Goal: Task Accomplishment & Management: Use online tool/utility

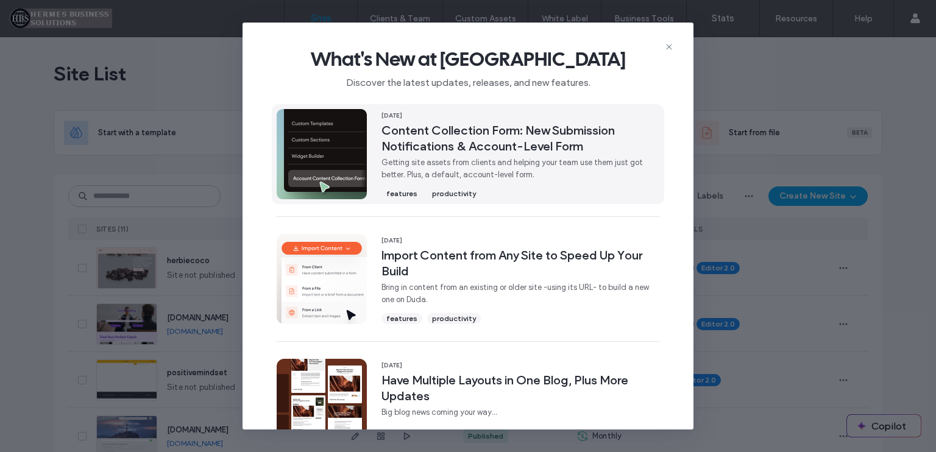
click at [558, 155] on div "[DATE] Content Collection Form: New Submission Notifications & Account-Level Fo…" at bounding box center [521, 154] width 278 height 90
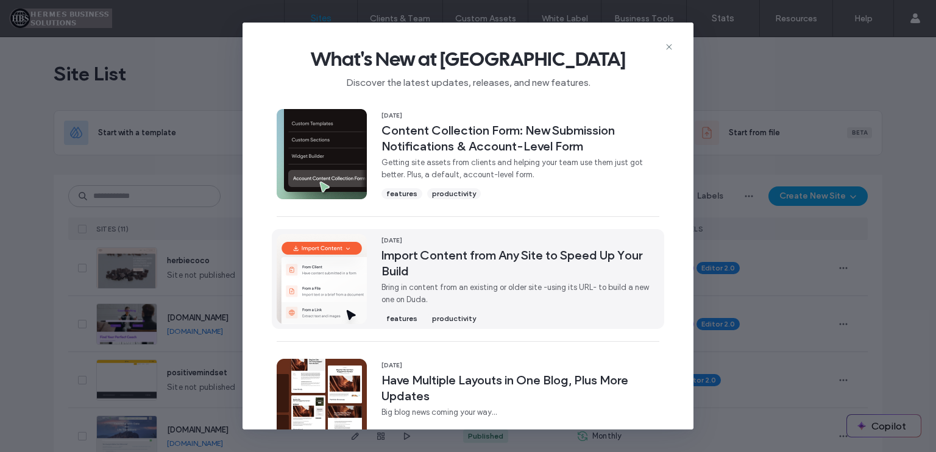
click at [556, 240] on span "[DATE]" at bounding box center [521, 240] width 278 height 9
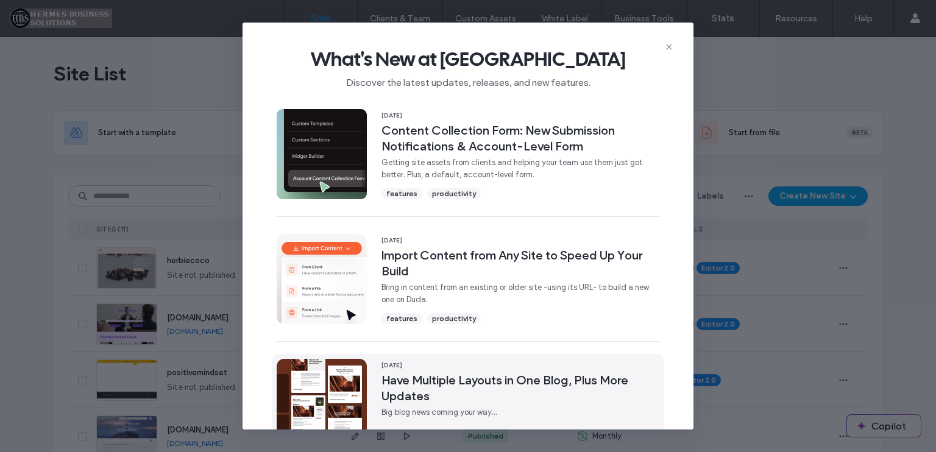
click at [561, 365] on span "[DATE]" at bounding box center [521, 365] width 278 height 9
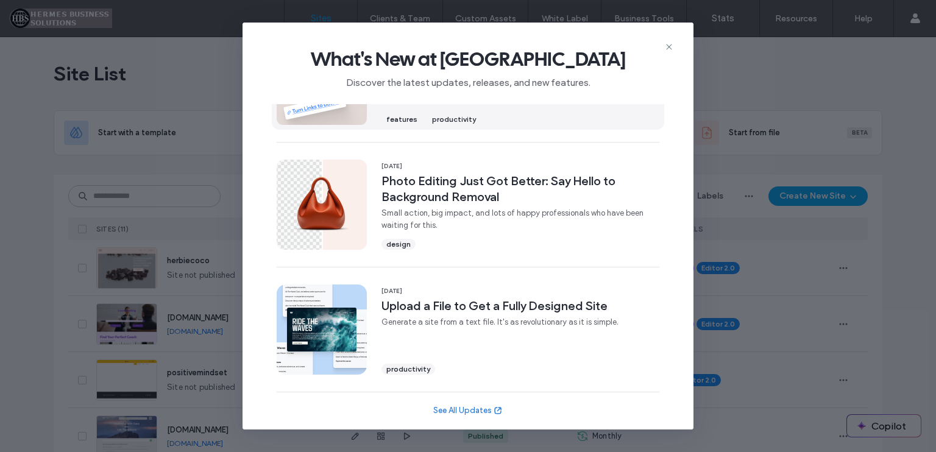
scroll to position [450, 0]
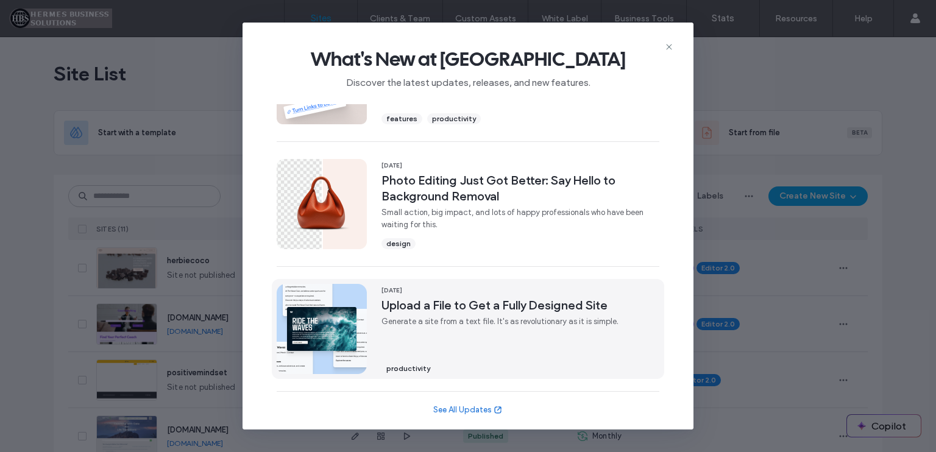
click at [553, 305] on span "Upload a File to Get a Fully Designed Site" at bounding box center [500, 305] width 237 height 16
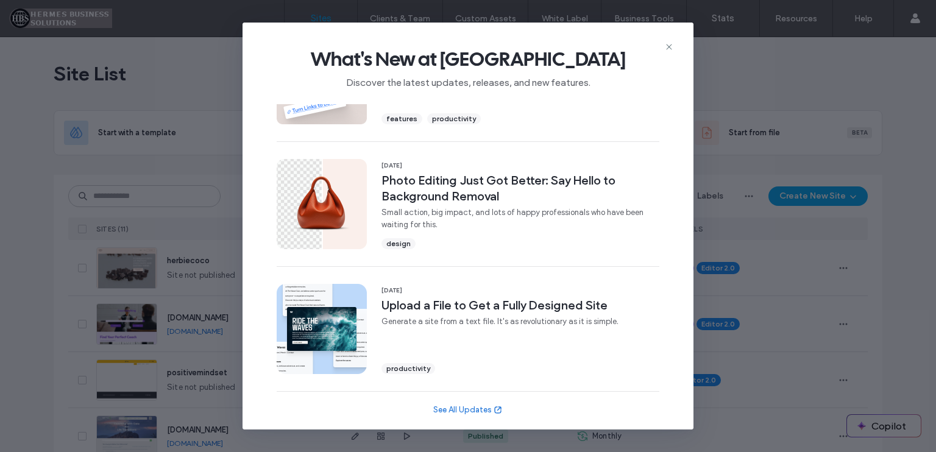
click at [475, 408] on link "See All Updates" at bounding box center [467, 410] width 69 height 12
click at [664, 46] on icon at bounding box center [669, 47] width 10 height 10
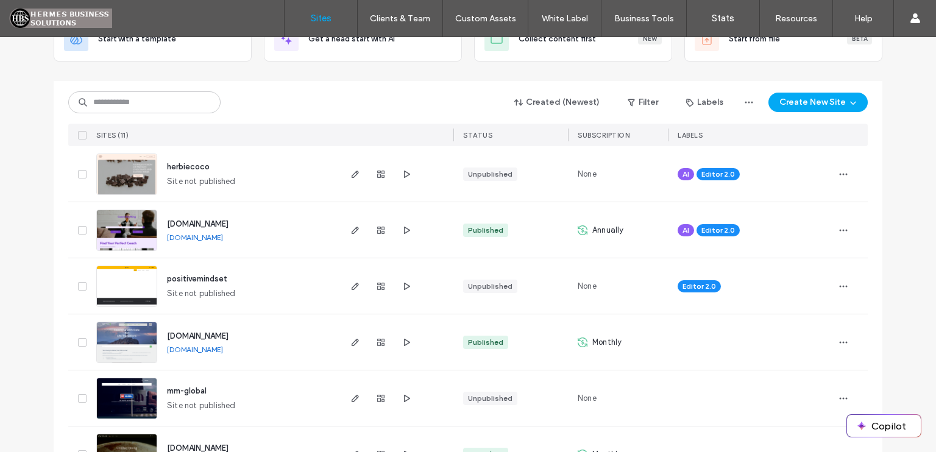
scroll to position [122, 0]
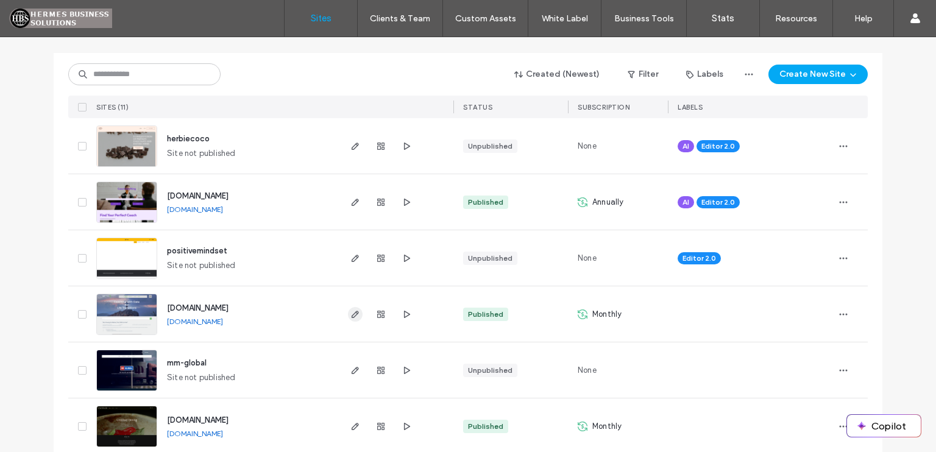
click at [350, 318] on icon "button" at bounding box center [355, 315] width 10 height 10
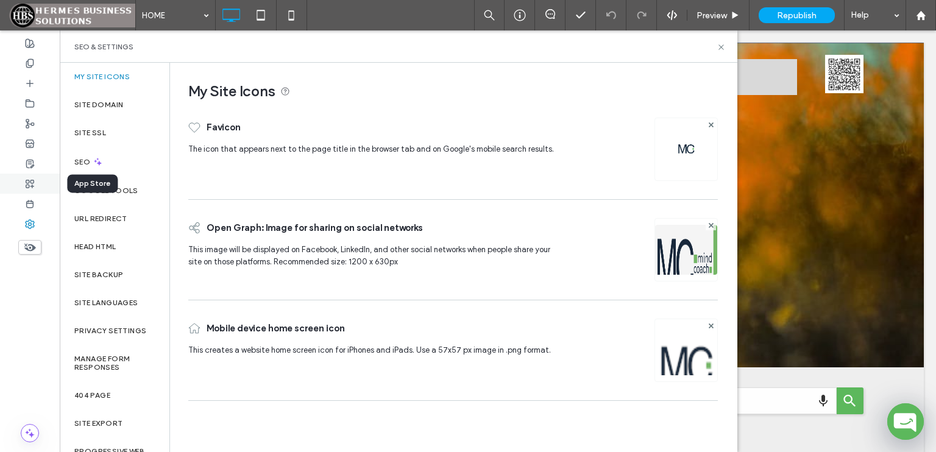
click at [30, 185] on icon at bounding box center [30, 184] width 10 height 10
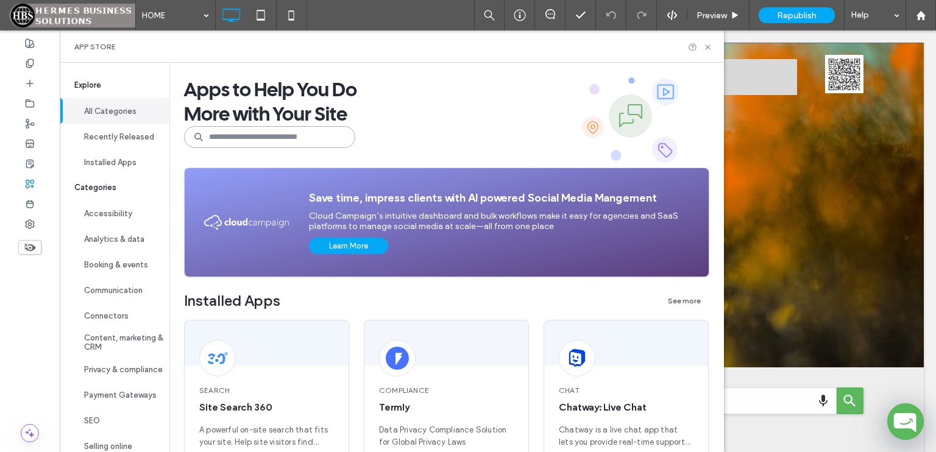
click at [238, 141] on input at bounding box center [269, 137] width 171 height 22
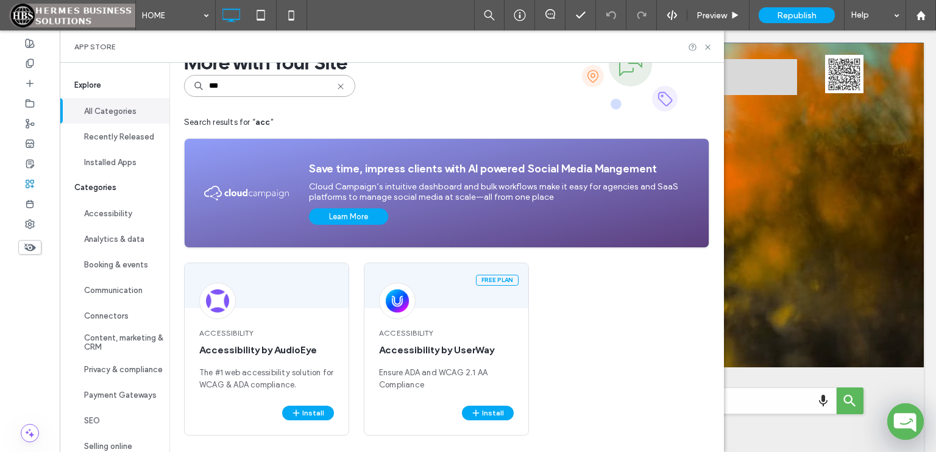
scroll to position [54, 0]
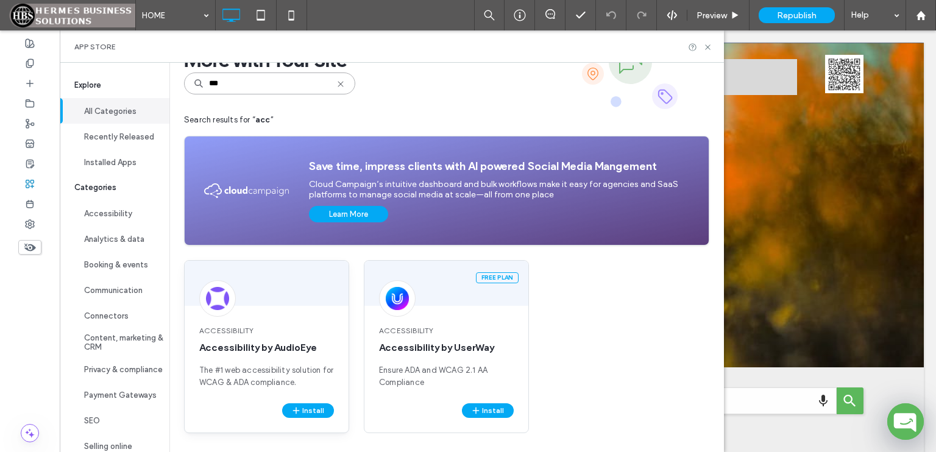
type input "***"
click at [260, 306] on div "Accessibility Accessibility by AudioEye The #1 web accessibility solution for W…" at bounding box center [266, 346] width 165 height 173
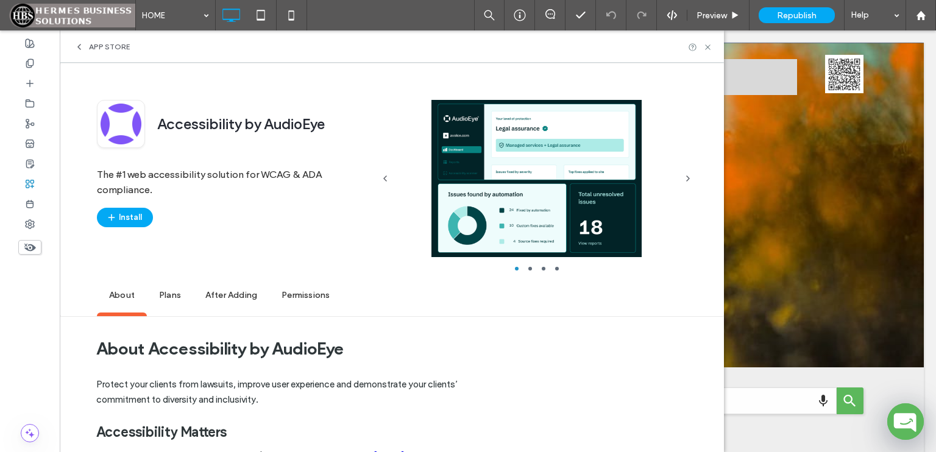
click at [169, 298] on span "Plans" at bounding box center [170, 296] width 46 height 34
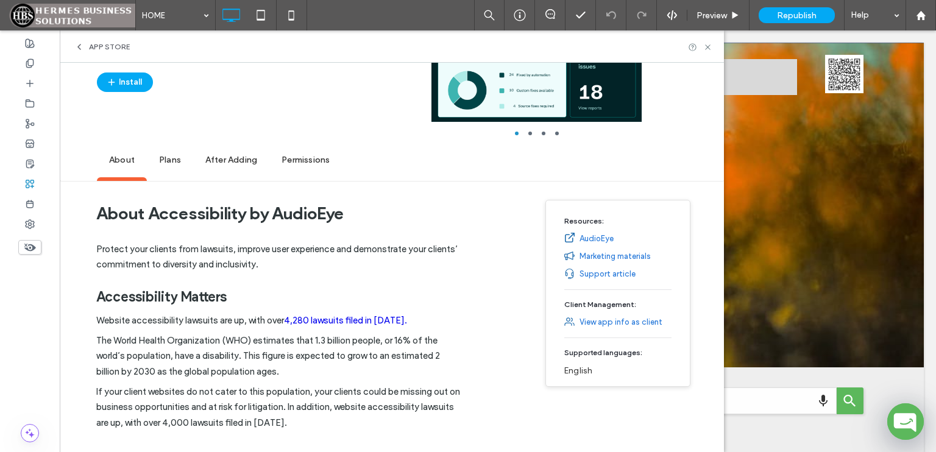
scroll to position [133, 0]
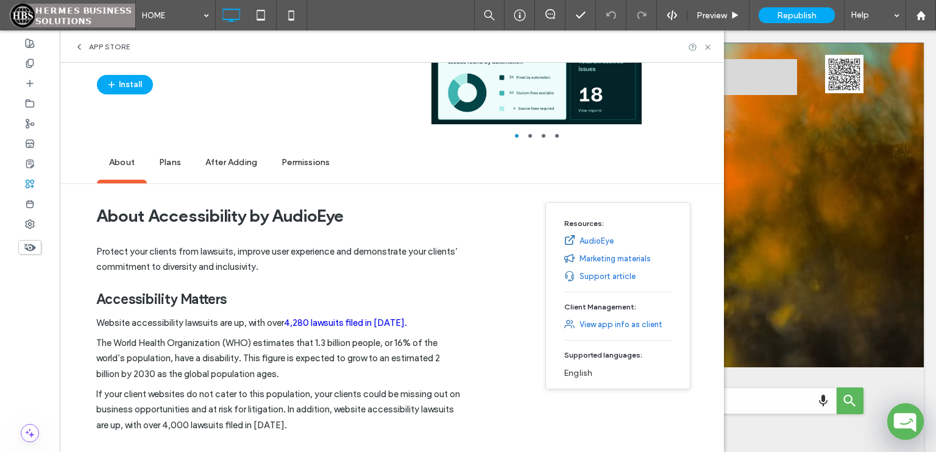
click at [80, 48] on icon at bounding box center [79, 47] width 10 height 10
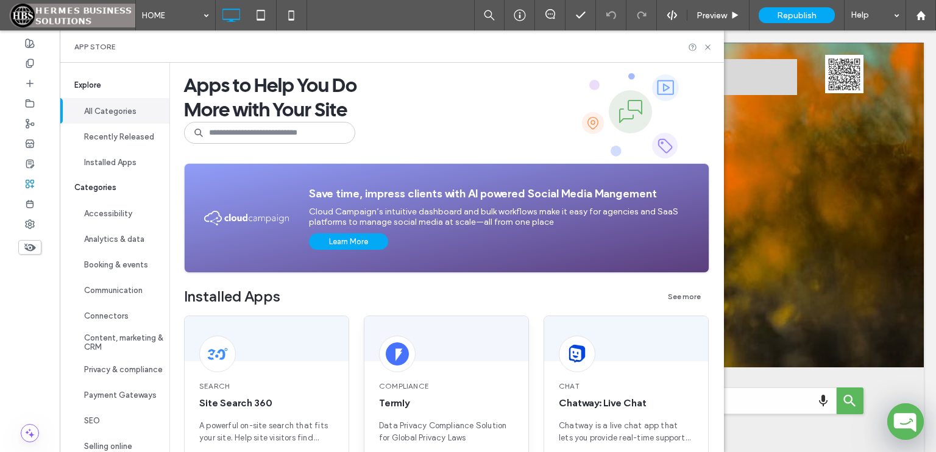
scroll to position [0, 0]
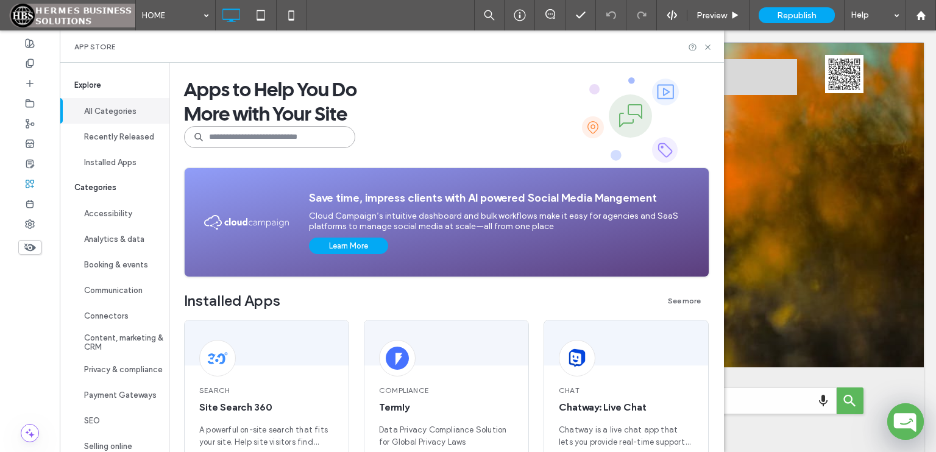
click at [279, 140] on input at bounding box center [269, 137] width 171 height 22
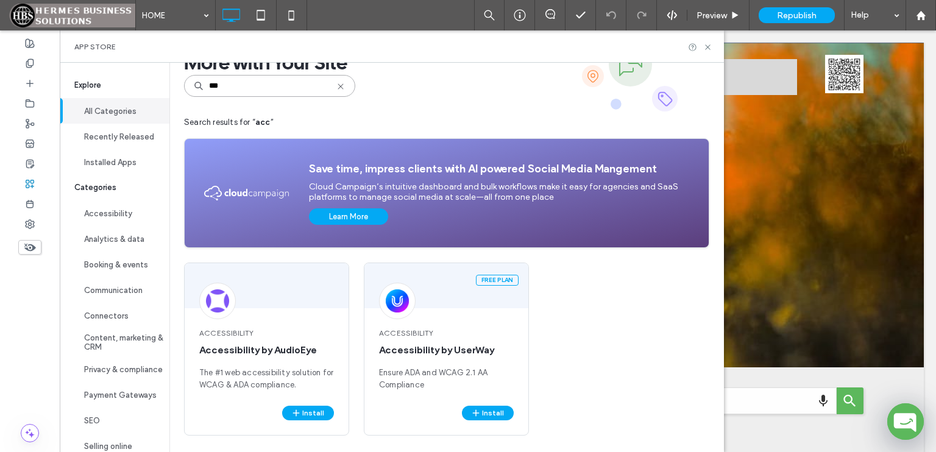
scroll to position [54, 0]
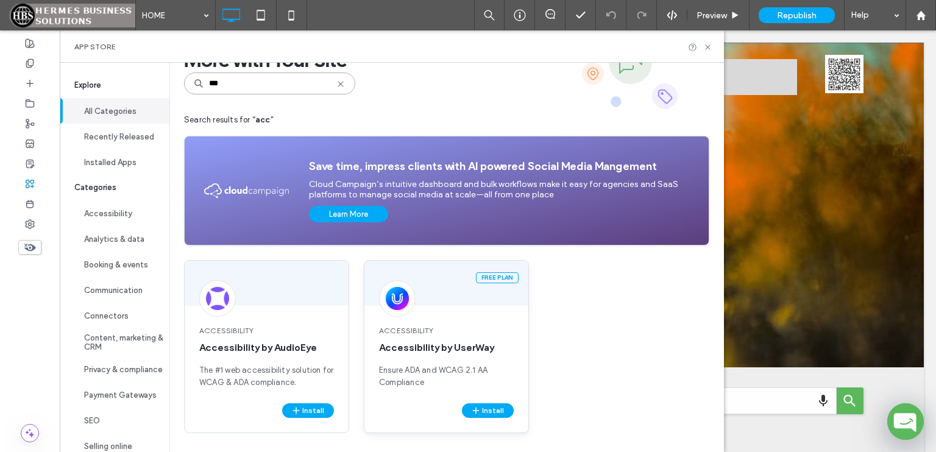
type input "***"
click at [464, 329] on span "Accessibility" at bounding box center [446, 330] width 135 height 11
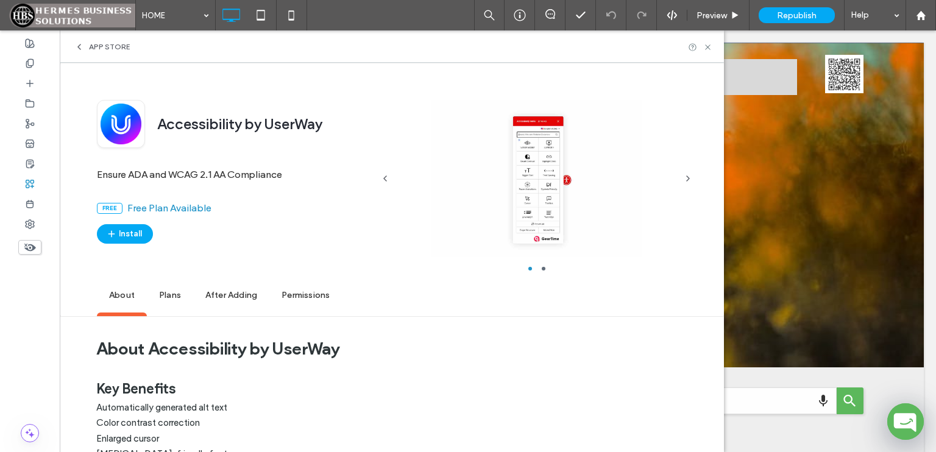
click at [166, 296] on span "Plans" at bounding box center [170, 296] width 46 height 34
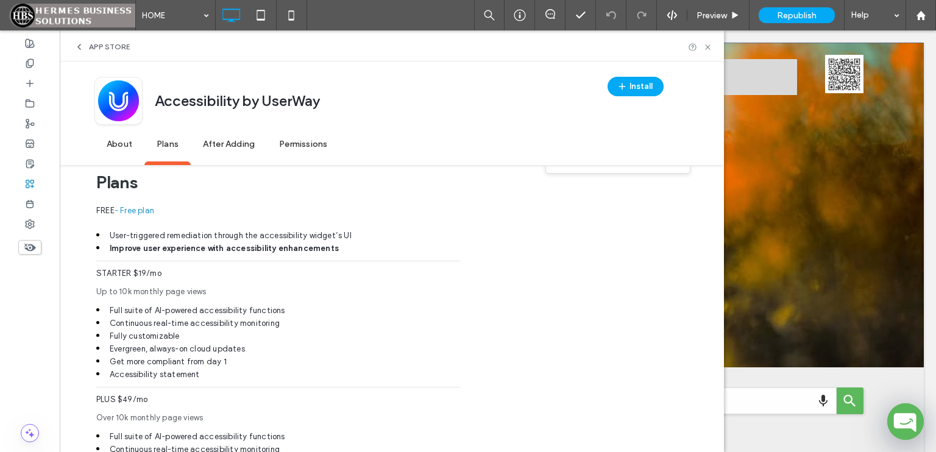
scroll to position [582, 0]
click at [247, 152] on span "After Adding" at bounding box center [229, 145] width 76 height 34
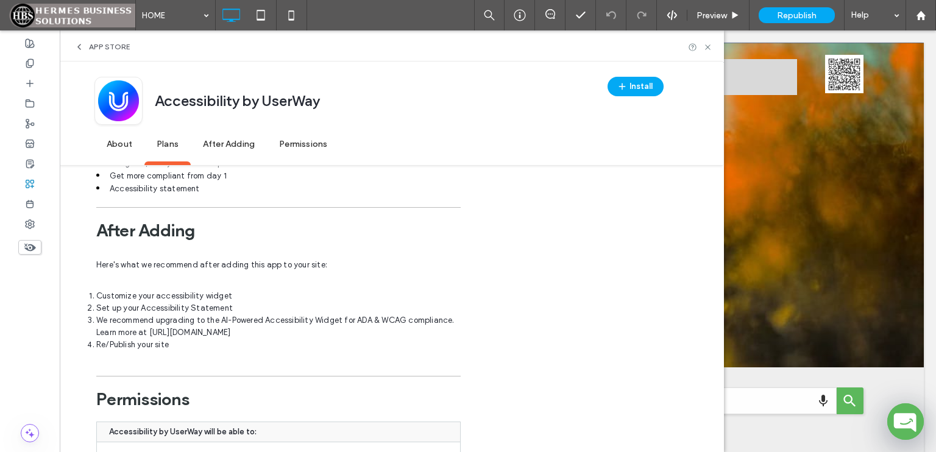
scroll to position [951, 0]
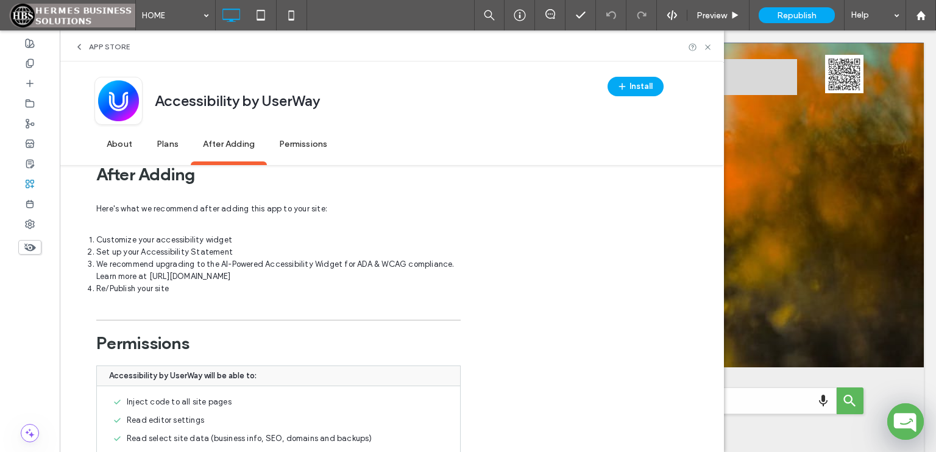
click at [129, 148] on span "About" at bounding box center [119, 145] width 50 height 34
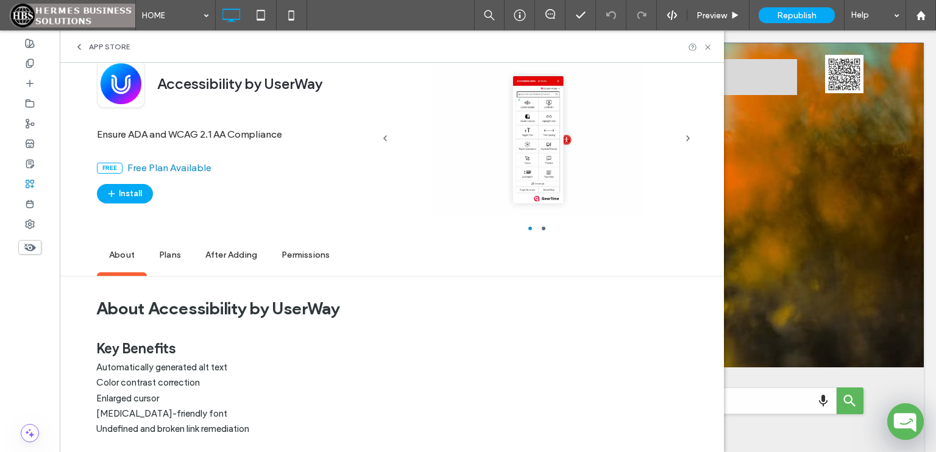
scroll to position [38, 0]
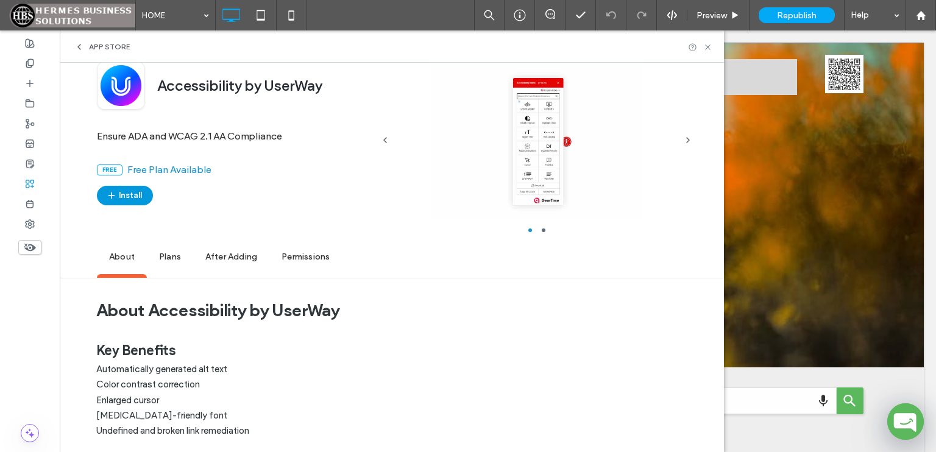
click at [143, 203] on button "Install" at bounding box center [125, 196] width 56 height 20
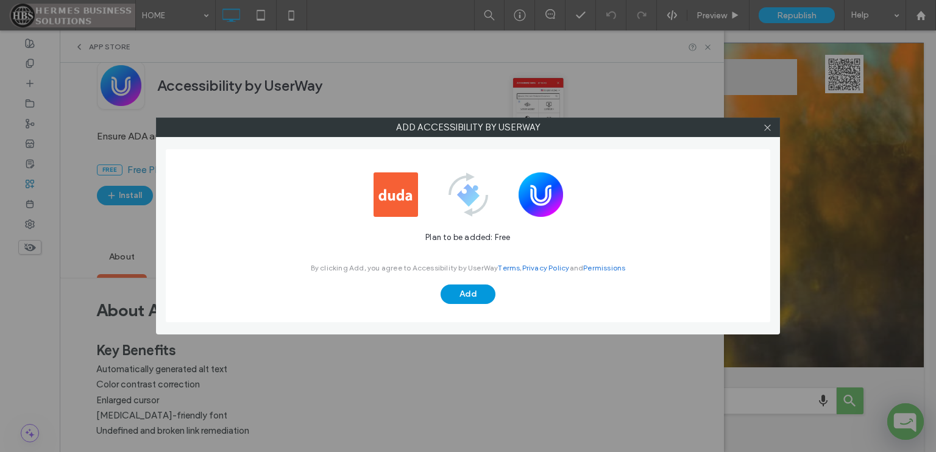
click at [469, 297] on button "Add" at bounding box center [468, 295] width 55 height 20
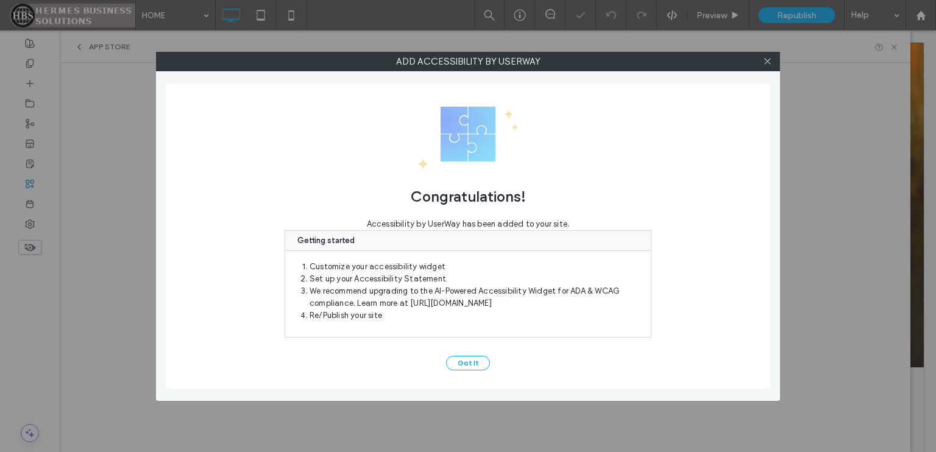
scroll to position [0, 0]
click at [478, 360] on button "Got It" at bounding box center [468, 363] width 44 height 15
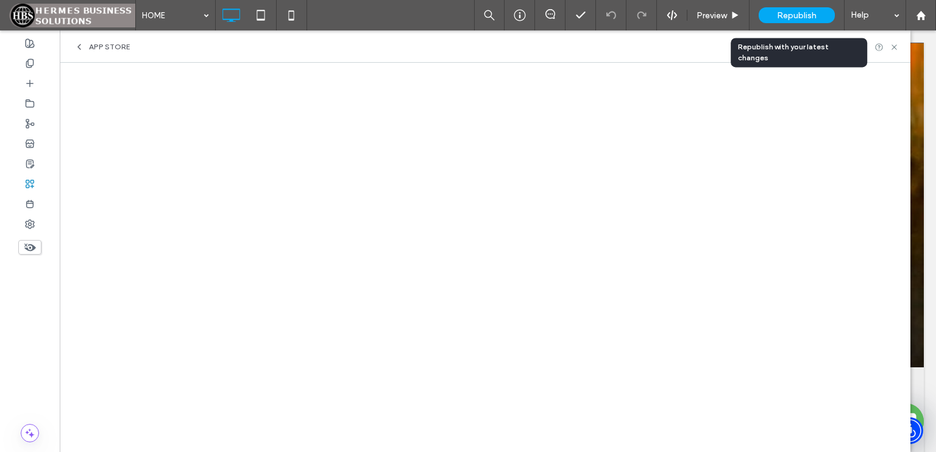
click at [797, 20] on div "Republish" at bounding box center [797, 15] width 76 height 16
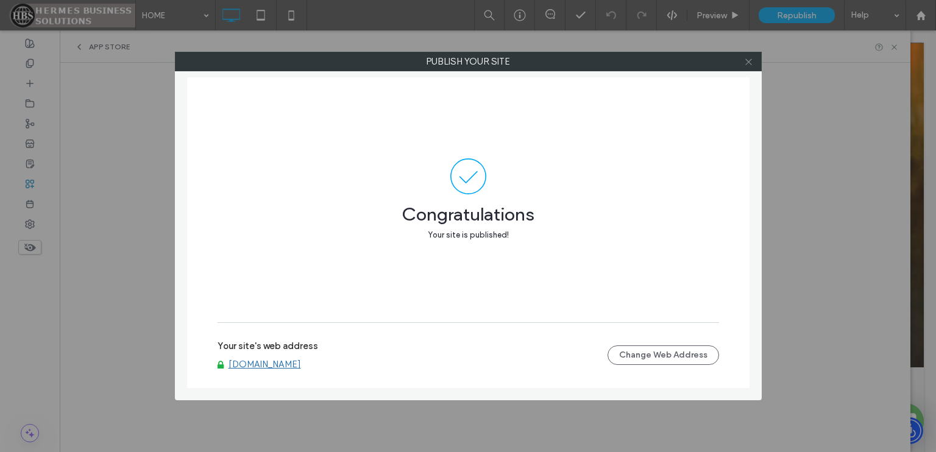
click at [748, 70] on span at bounding box center [748, 61] width 9 height 18
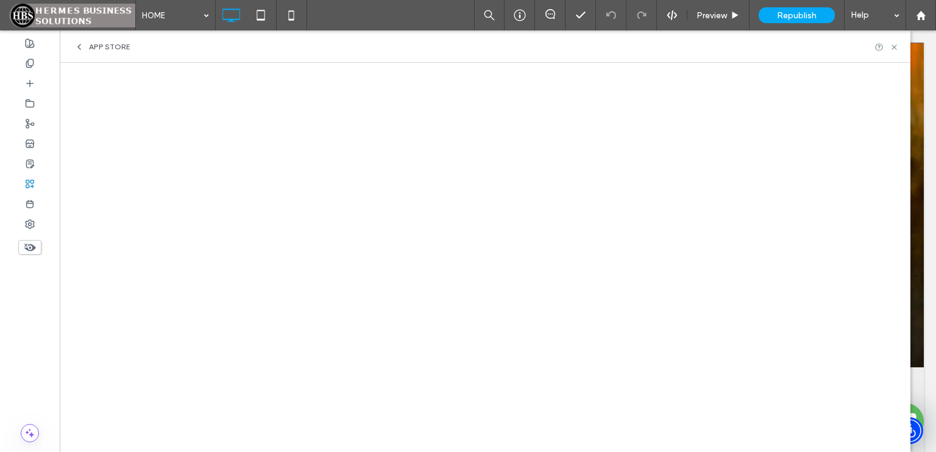
drag, startPoint x: 108, startPoint y: 49, endPoint x: 108, endPoint y: 60, distance: 11.0
click at [107, 48] on span "App Store" at bounding box center [109, 47] width 41 height 10
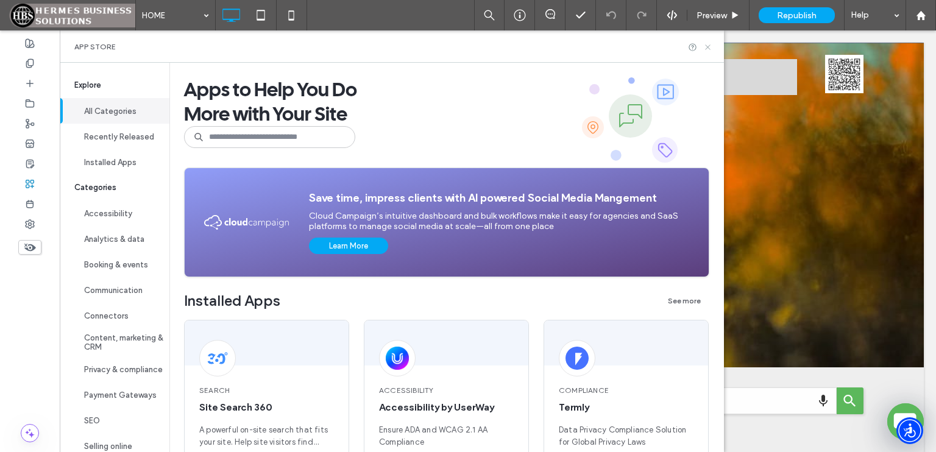
click at [713, 44] on icon at bounding box center [707, 47] width 9 height 9
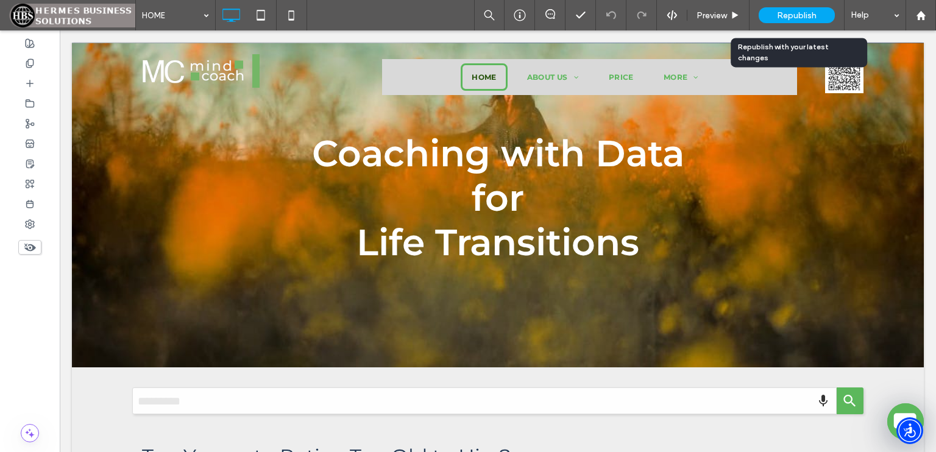
drag, startPoint x: 770, startPoint y: 18, endPoint x: 770, endPoint y: 24, distance: 6.1
click at [770, 18] on div "Republish" at bounding box center [797, 15] width 76 height 16
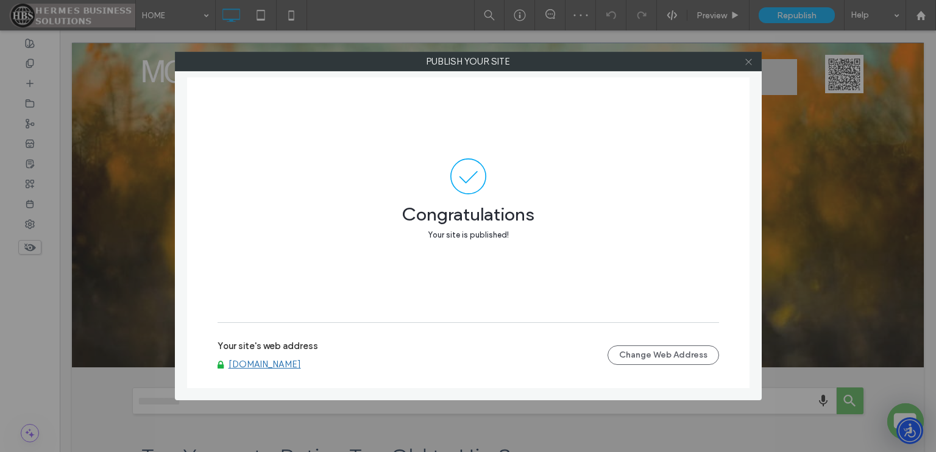
click at [752, 60] on icon at bounding box center [748, 61] width 9 height 9
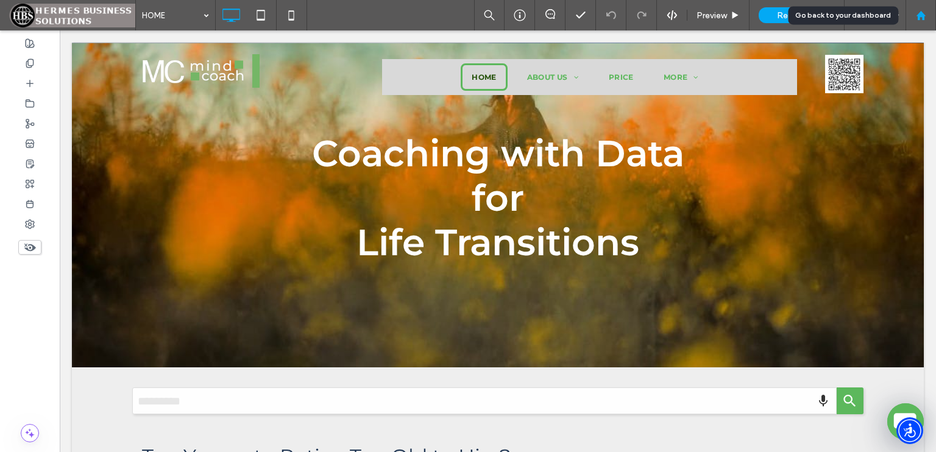
click at [923, 10] on icon at bounding box center [921, 15] width 10 height 10
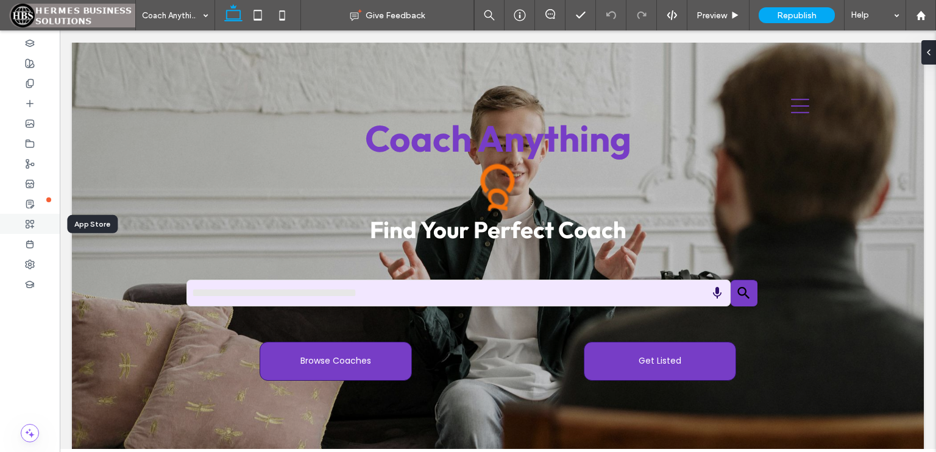
click at [35, 224] on div at bounding box center [30, 224] width 60 height 20
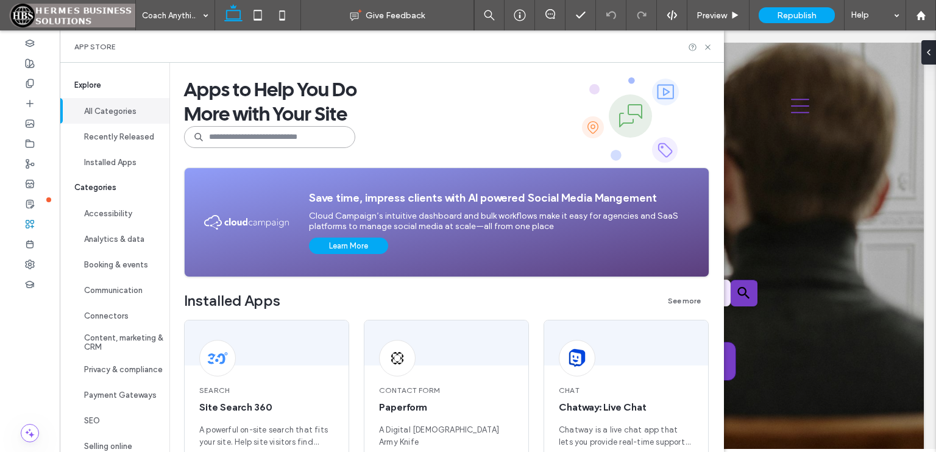
click at [254, 140] on input at bounding box center [269, 137] width 171 height 22
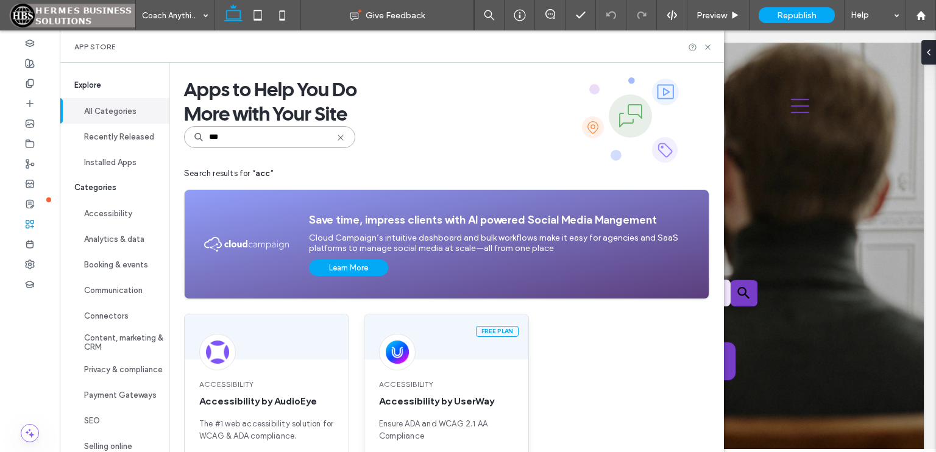
type input "***"
click at [466, 370] on div "Accessibility Accessibility by UserWay Ensure ADA and WCAG 2.1 AA Compliance" at bounding box center [446, 410] width 164 height 93
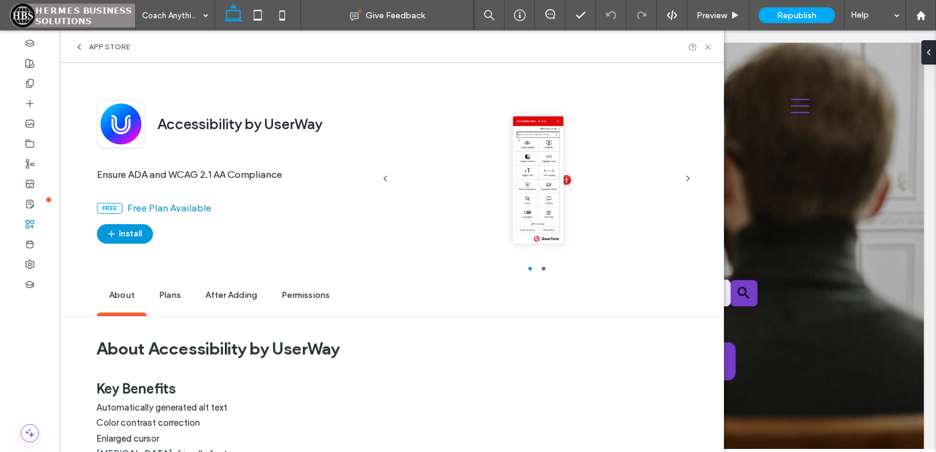
click at [136, 232] on button "Install" at bounding box center [125, 234] width 56 height 20
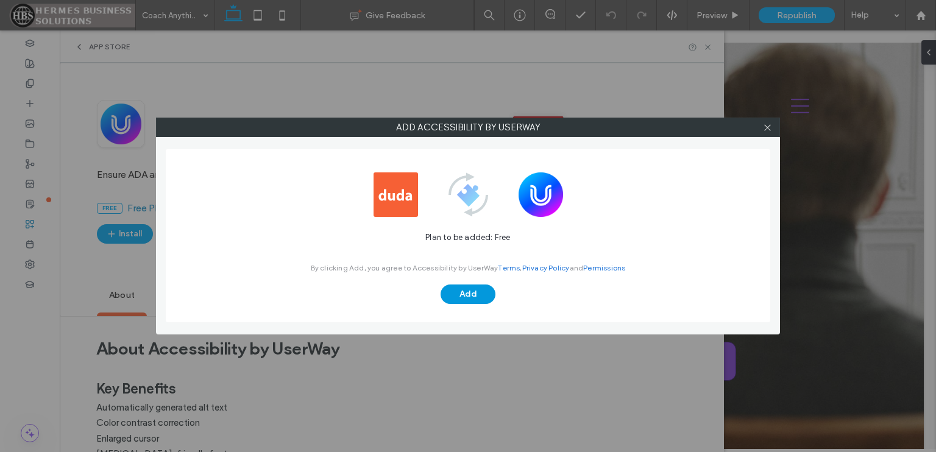
click at [464, 299] on button "Add" at bounding box center [468, 295] width 55 height 20
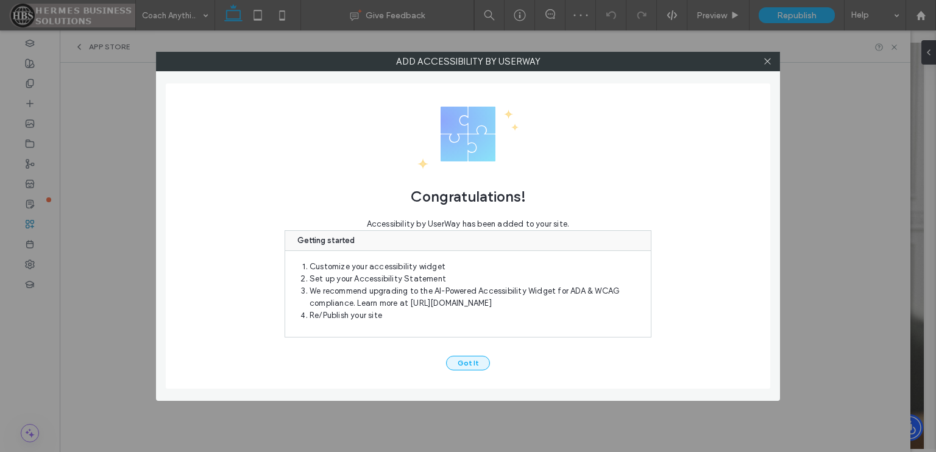
click at [474, 360] on button "Got It" at bounding box center [468, 363] width 44 height 15
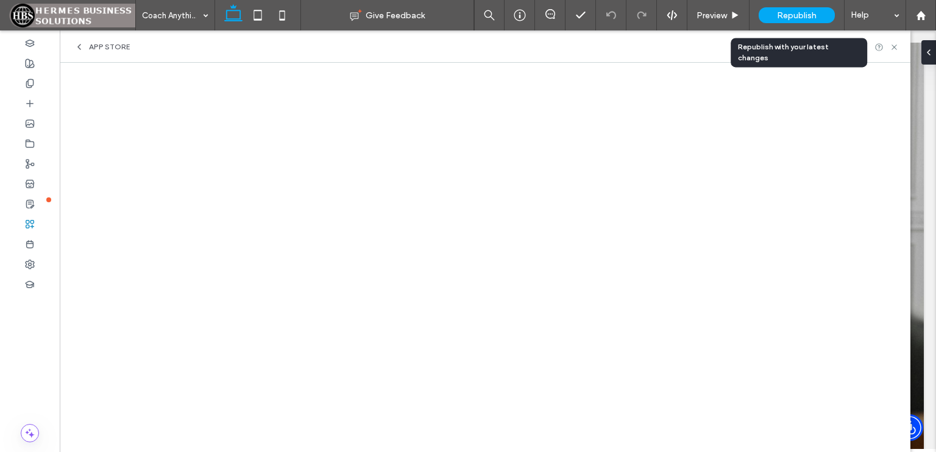
click at [800, 16] on span "Republish" at bounding box center [797, 15] width 40 height 10
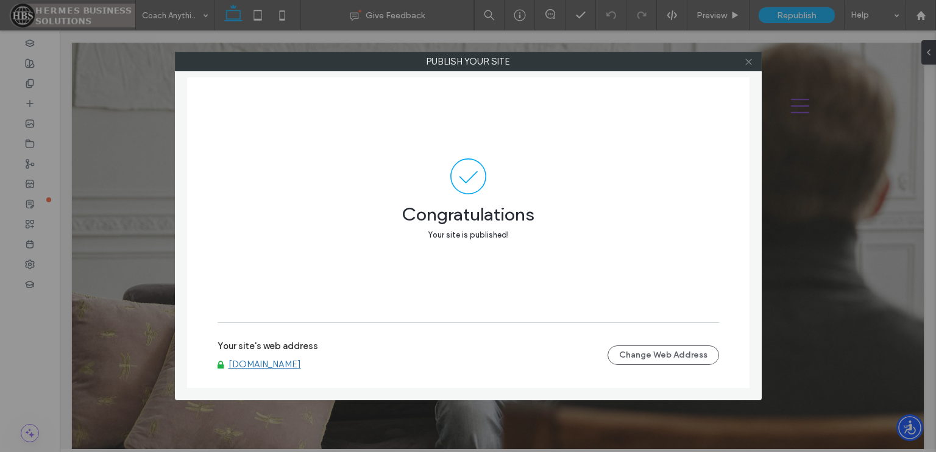
click at [748, 63] on icon at bounding box center [748, 61] width 9 height 9
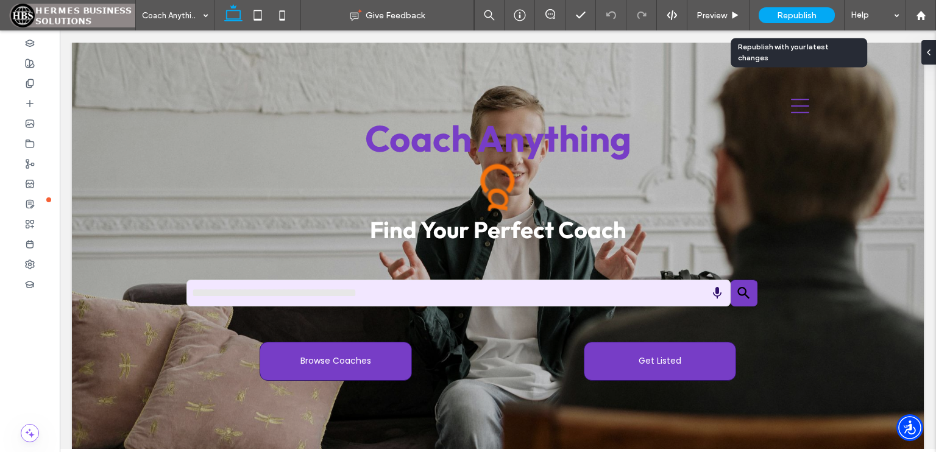
click at [790, 18] on span "Republish" at bounding box center [797, 15] width 40 height 10
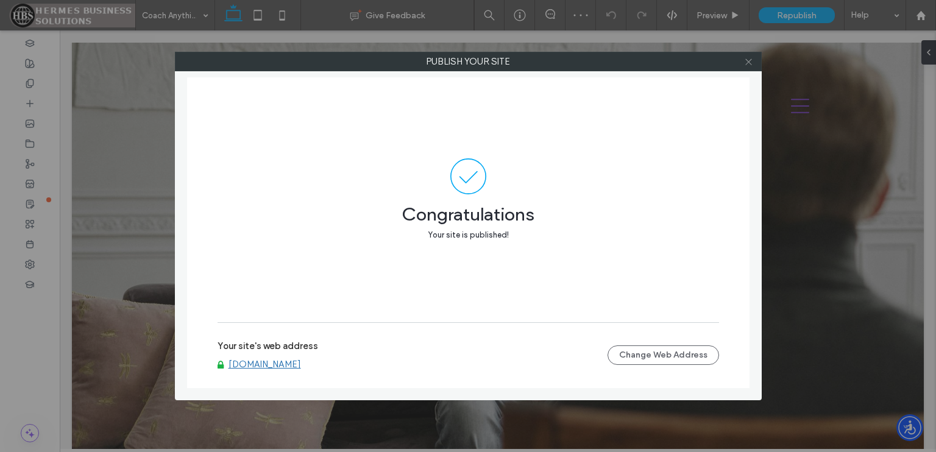
click at [747, 65] on icon at bounding box center [748, 61] width 9 height 9
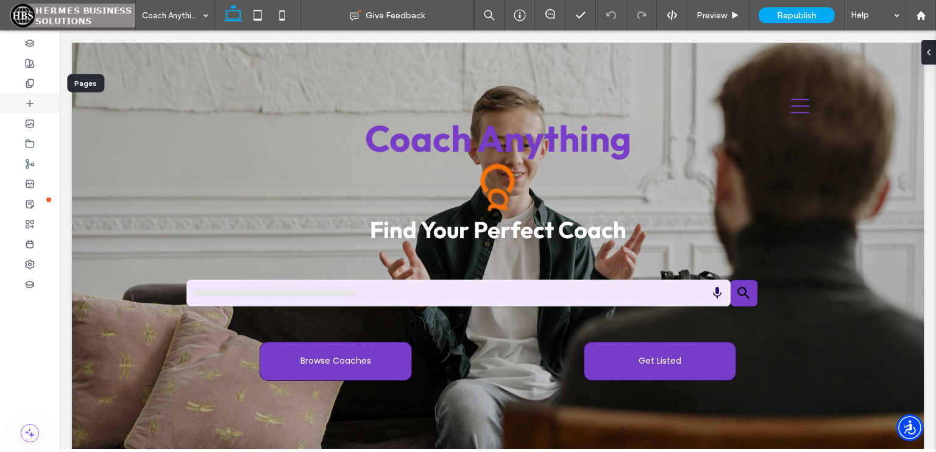
drag, startPoint x: 35, startPoint y: 84, endPoint x: 38, endPoint y: 101, distance: 17.5
click at [35, 84] on div at bounding box center [30, 83] width 60 height 20
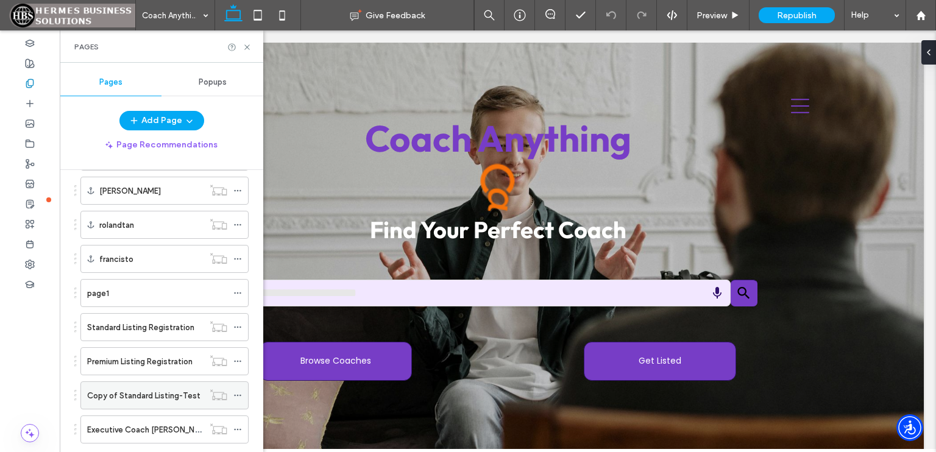
scroll to position [824, 0]
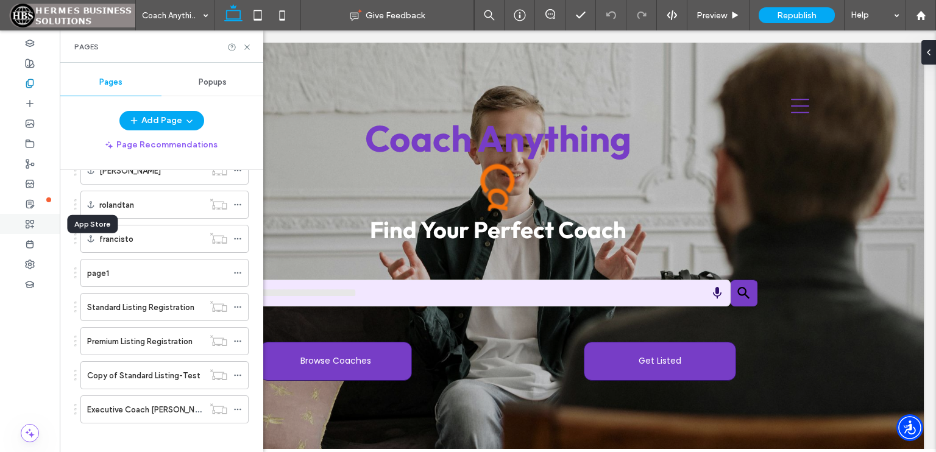
click at [36, 224] on div at bounding box center [30, 224] width 60 height 20
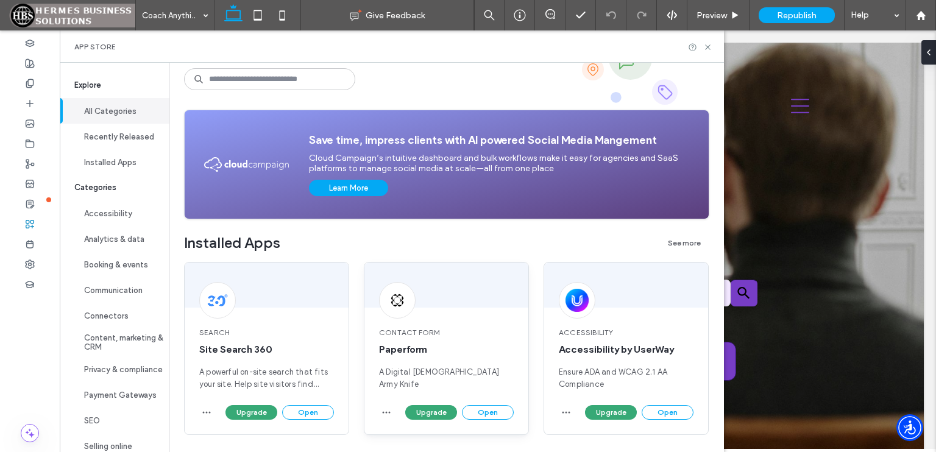
scroll to position [61, 0]
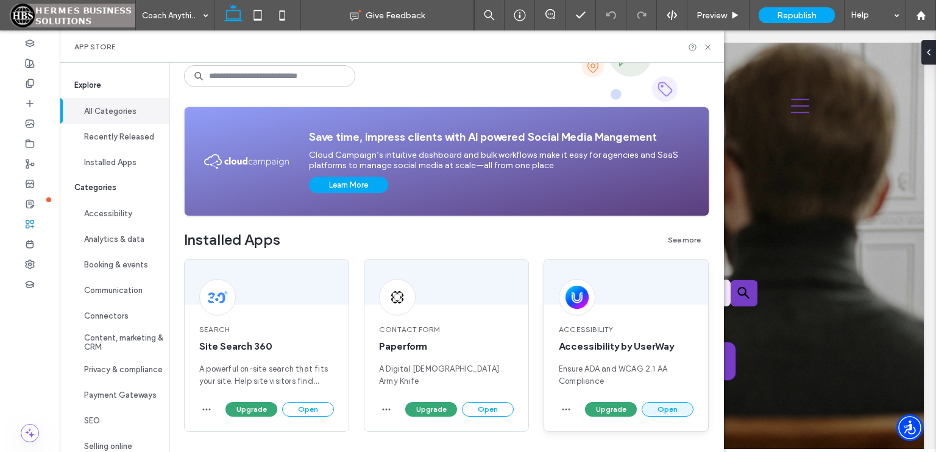
click at [668, 408] on button "Open" at bounding box center [668, 409] width 52 height 15
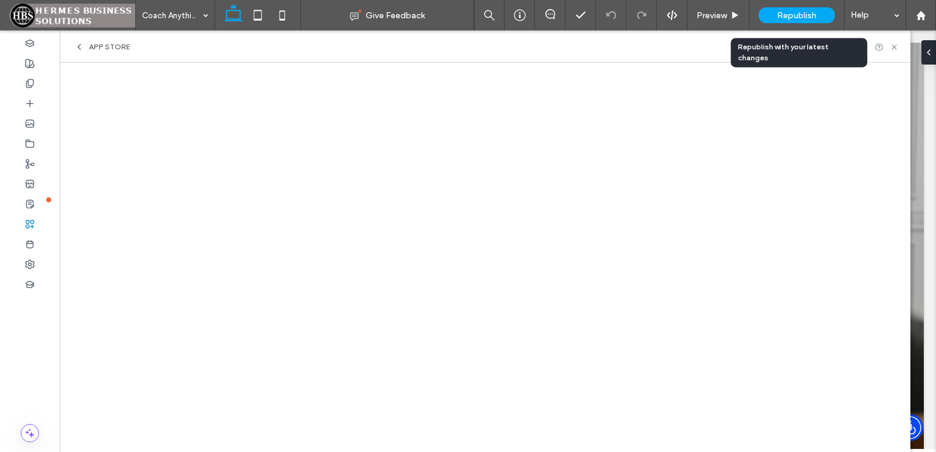
click at [805, 12] on span "Republish" at bounding box center [797, 15] width 40 height 10
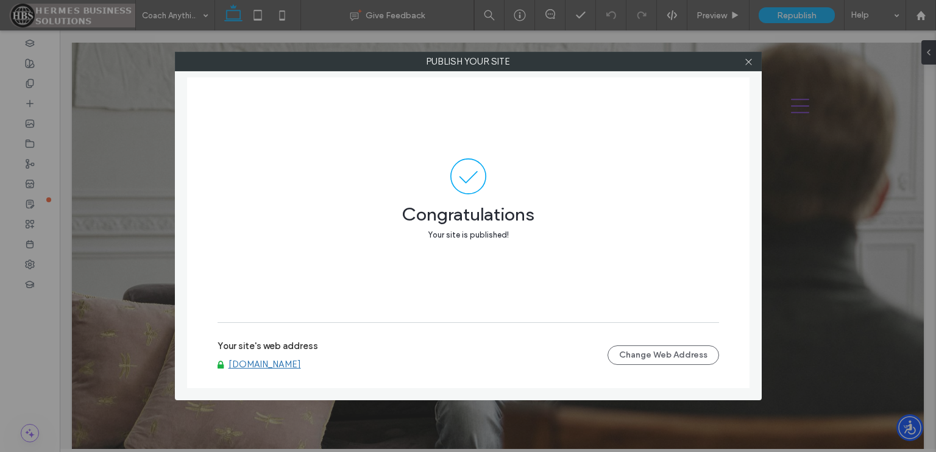
click at [755, 62] on div at bounding box center [749, 61] width 18 height 18
click at [752, 63] on icon at bounding box center [748, 61] width 9 height 9
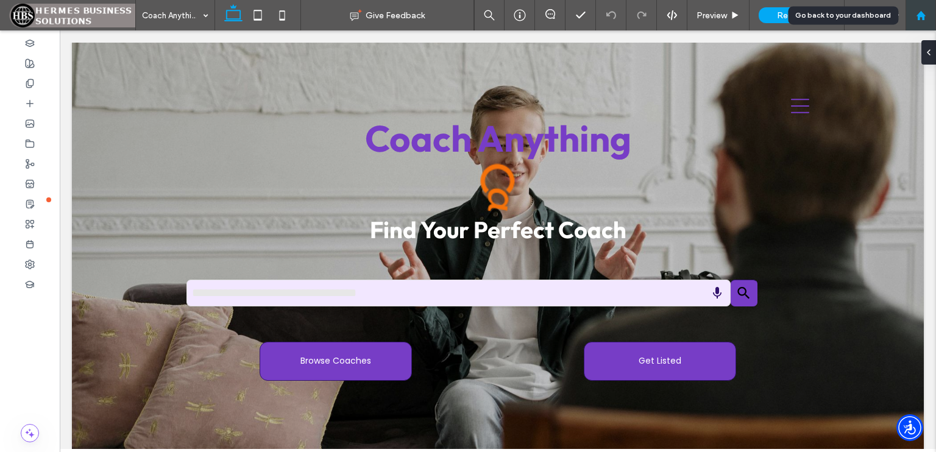
click at [917, 20] on icon at bounding box center [921, 15] width 10 height 10
